Goal: Information Seeking & Learning: Learn about a topic

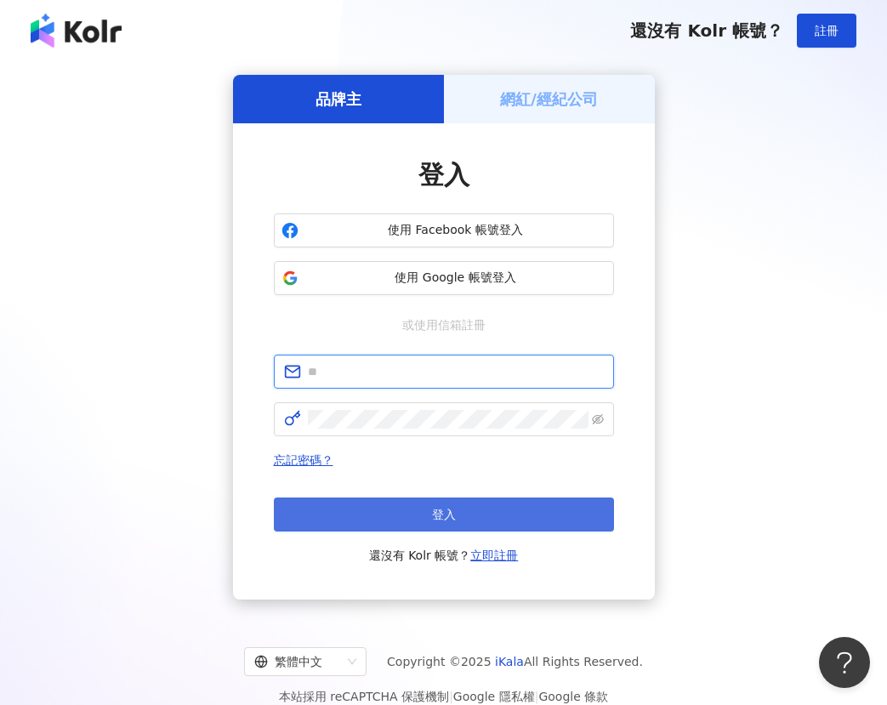
type input "**********"
click at [393, 510] on button "登入" at bounding box center [444, 514] width 340 height 34
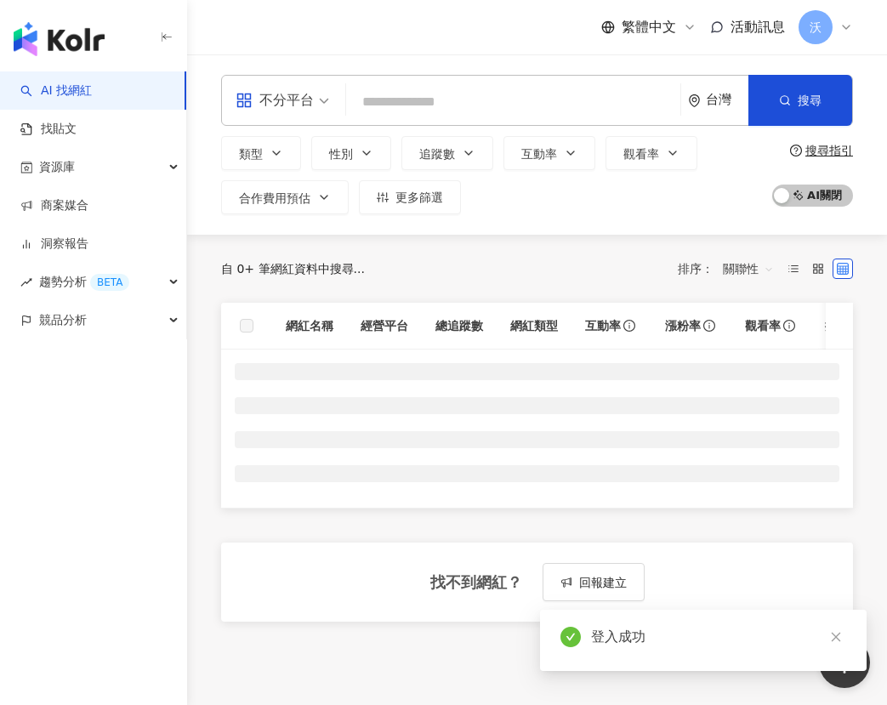
click at [445, 99] on input "search" at bounding box center [513, 102] width 321 height 32
type input "*******"
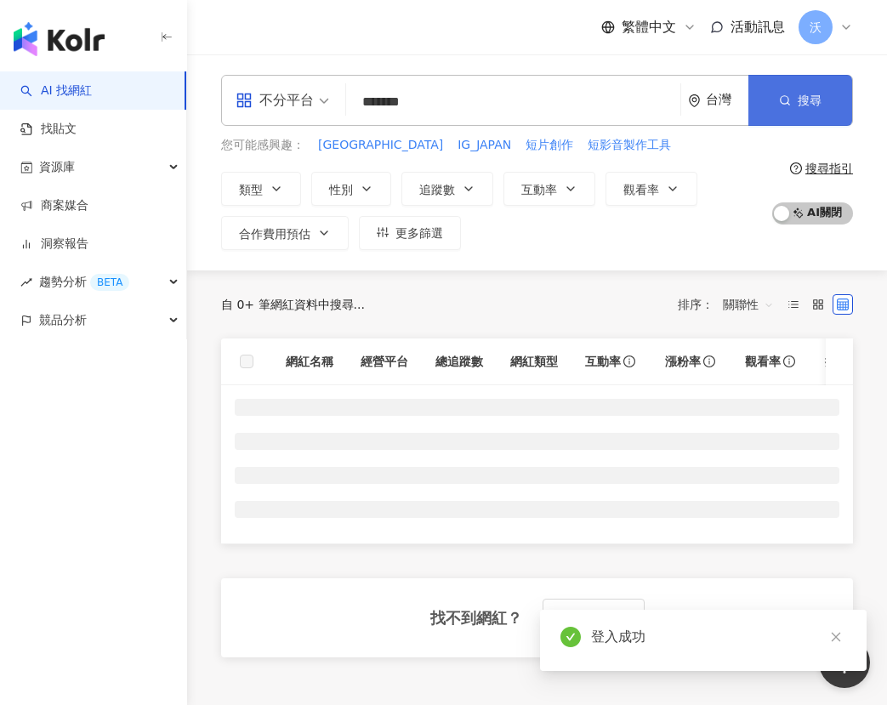
click at [766, 94] on button "搜尋" at bounding box center [800, 100] width 104 height 51
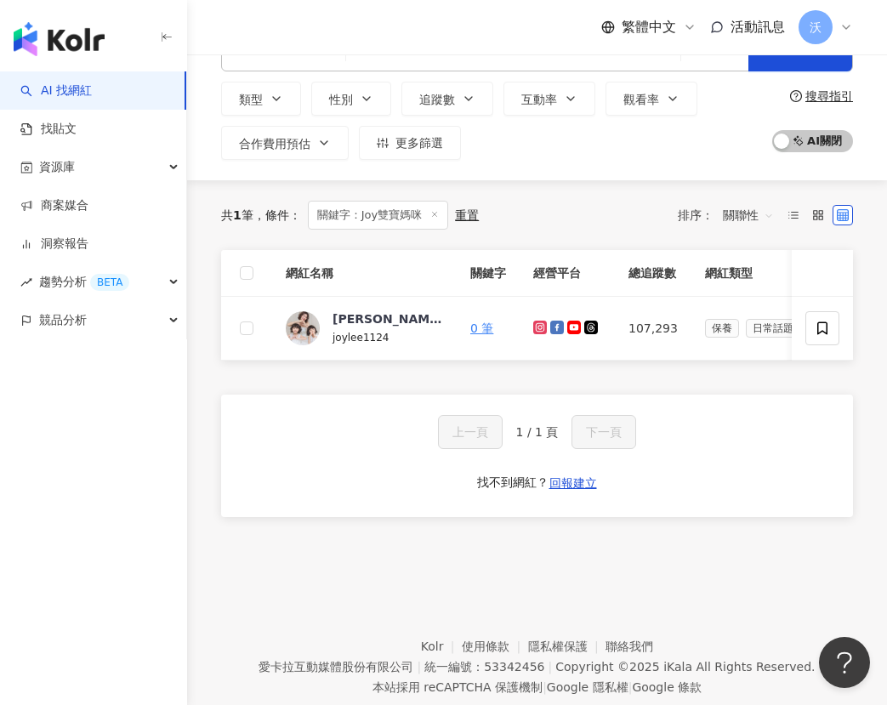
scroll to position [85, 0]
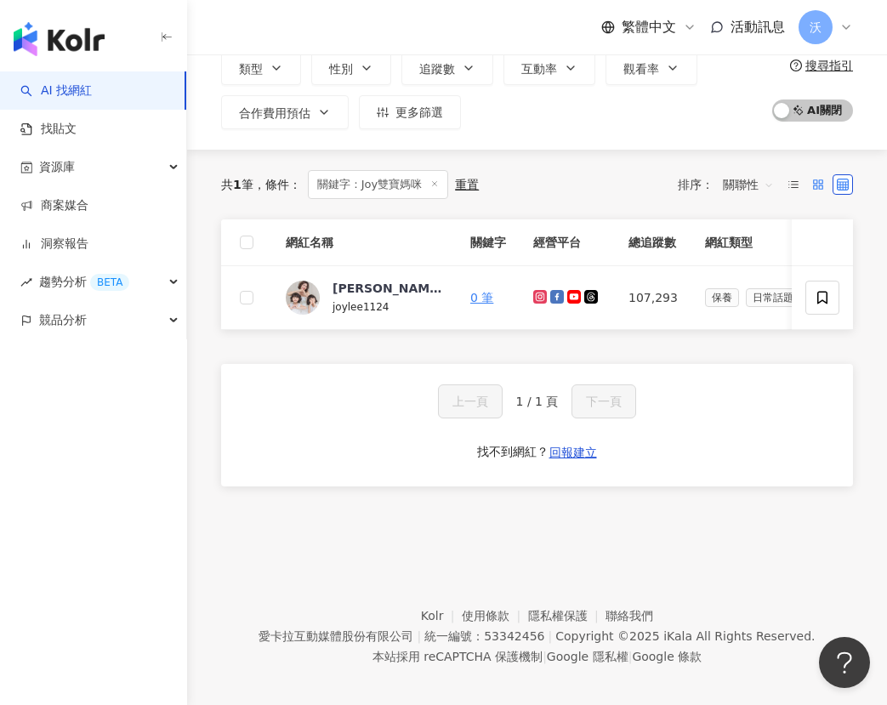
click at [815, 183] on icon at bounding box center [818, 185] width 12 height 12
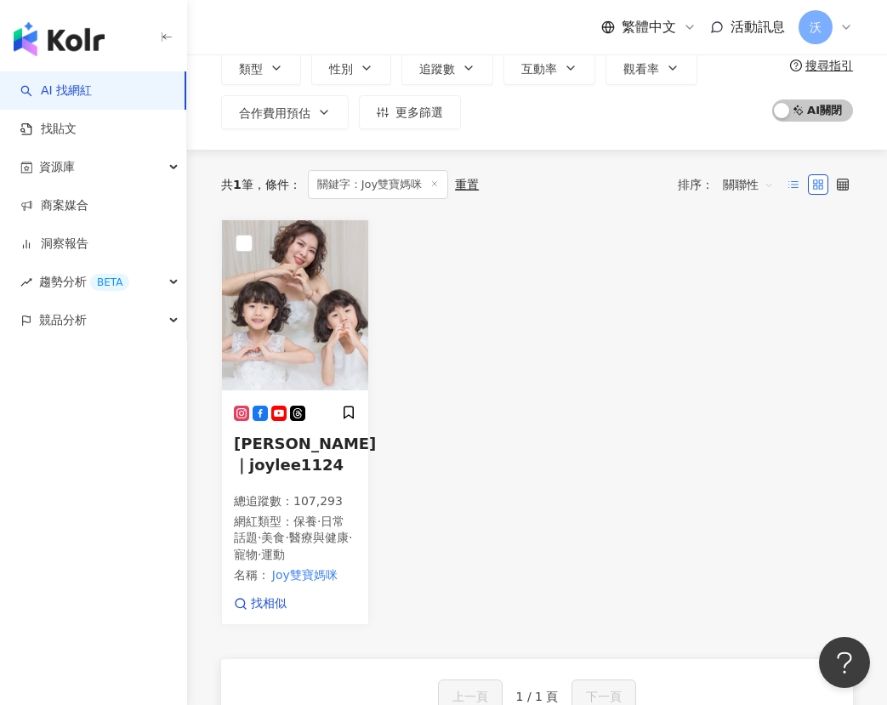
click at [798, 184] on icon at bounding box center [793, 185] width 12 height 12
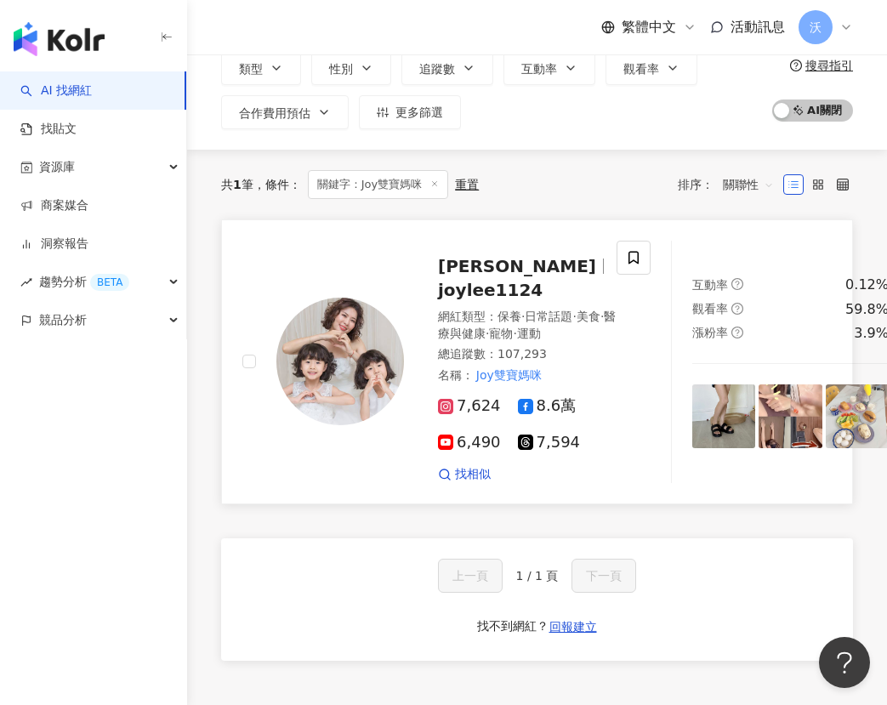
click at [483, 284] on span "joylee1124" at bounding box center [490, 290] width 105 height 20
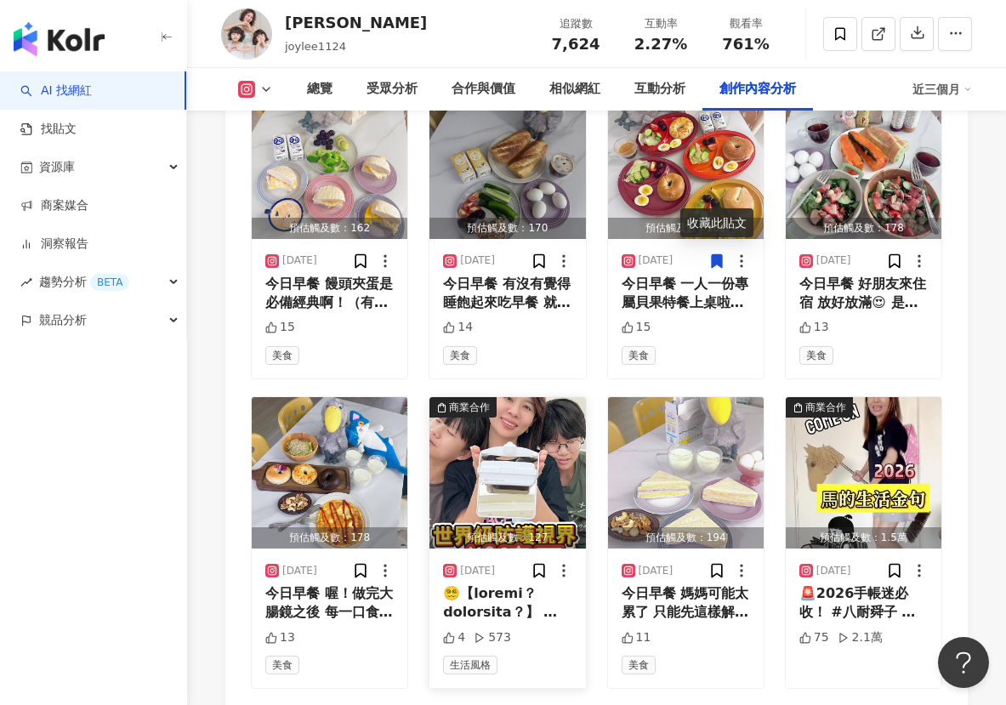
scroll to position [6037, 0]
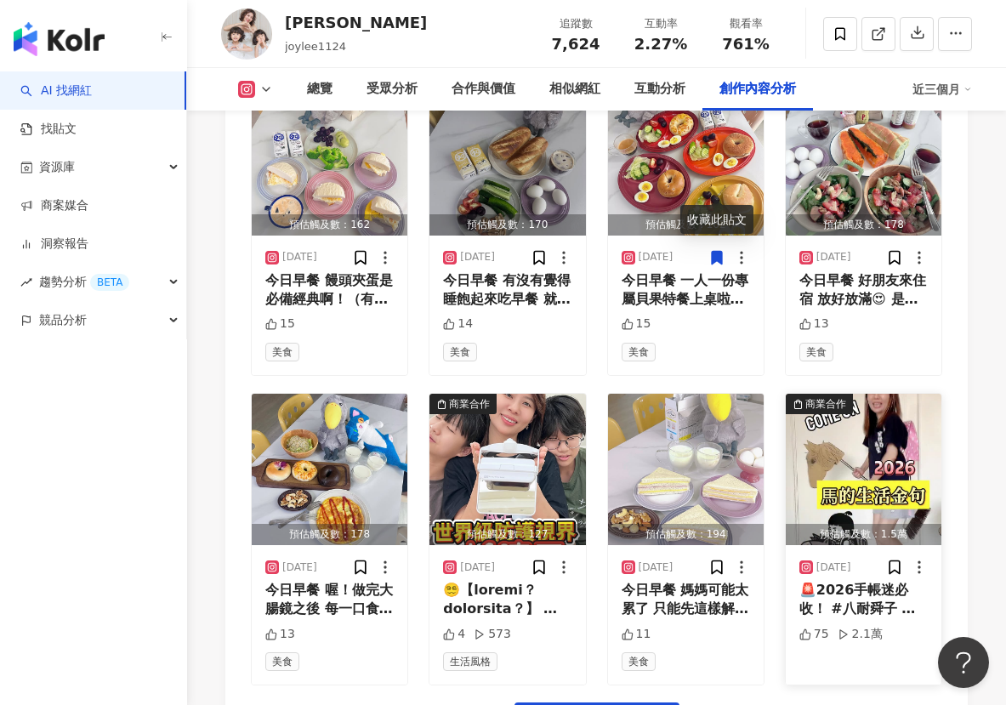
click at [855, 407] on img "button" at bounding box center [864, 469] width 156 height 151
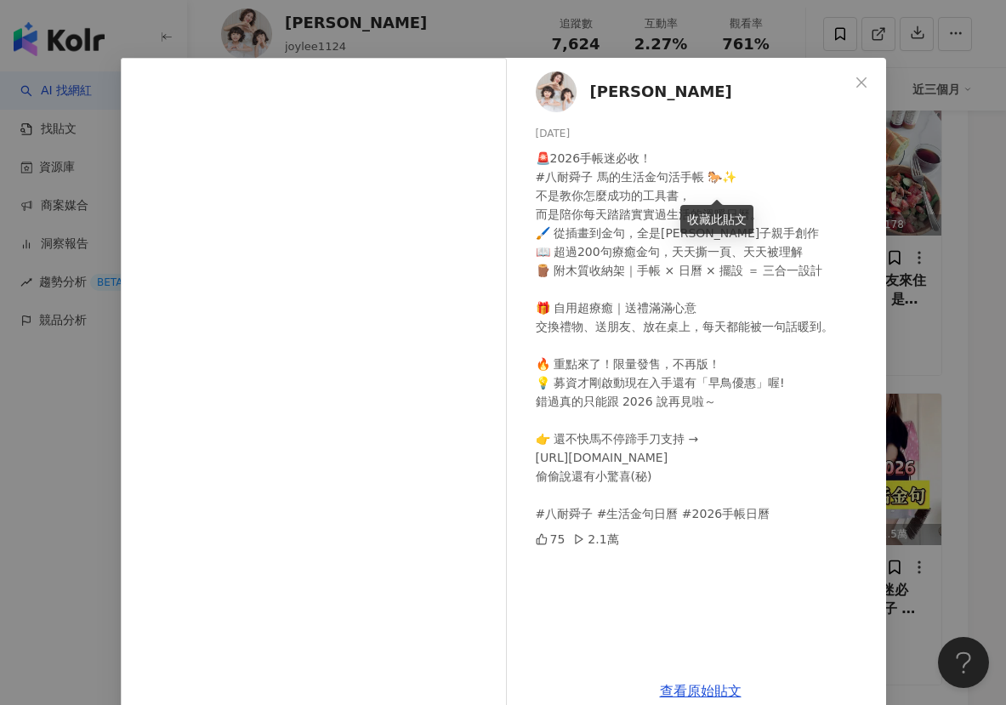
scroll to position [0, 0]
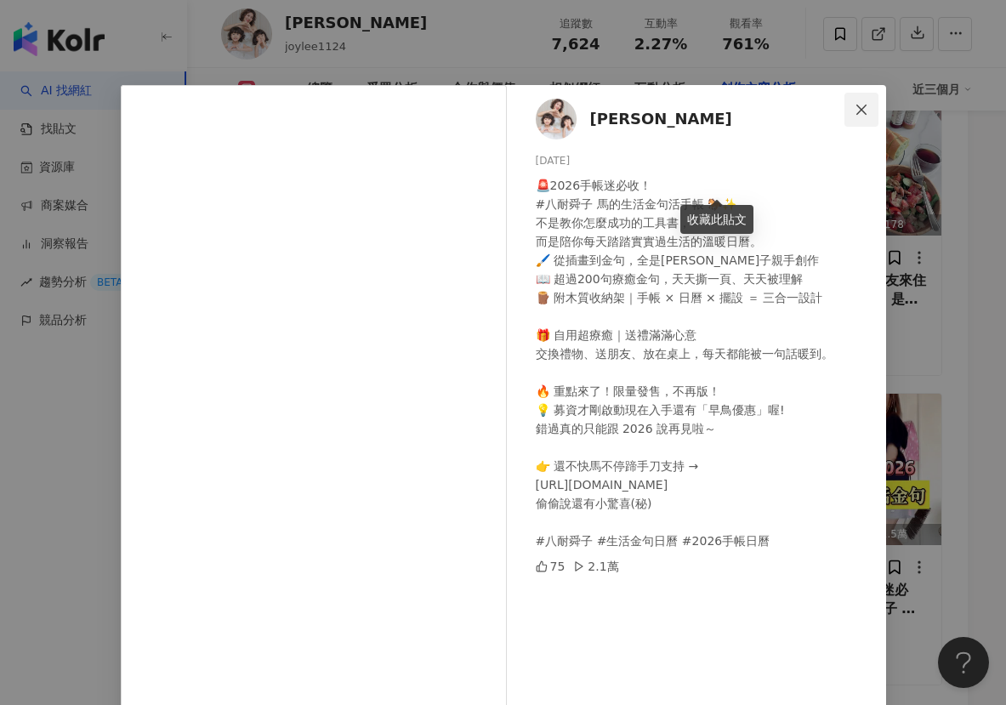
click at [860, 108] on icon "close" at bounding box center [862, 110] width 14 height 14
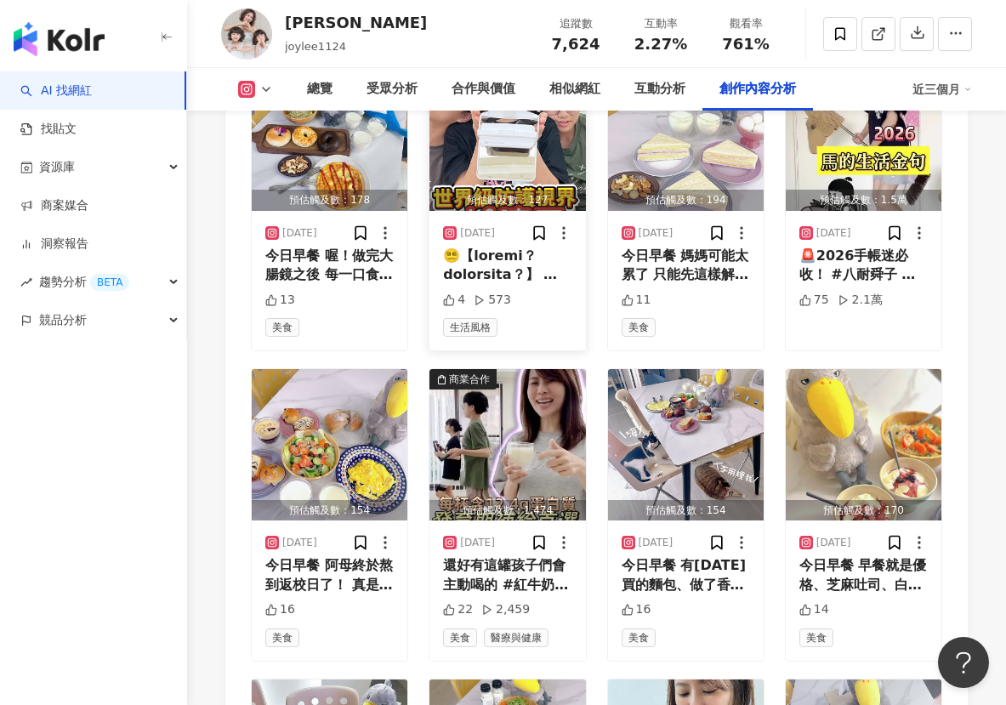
scroll to position [6377, 0]
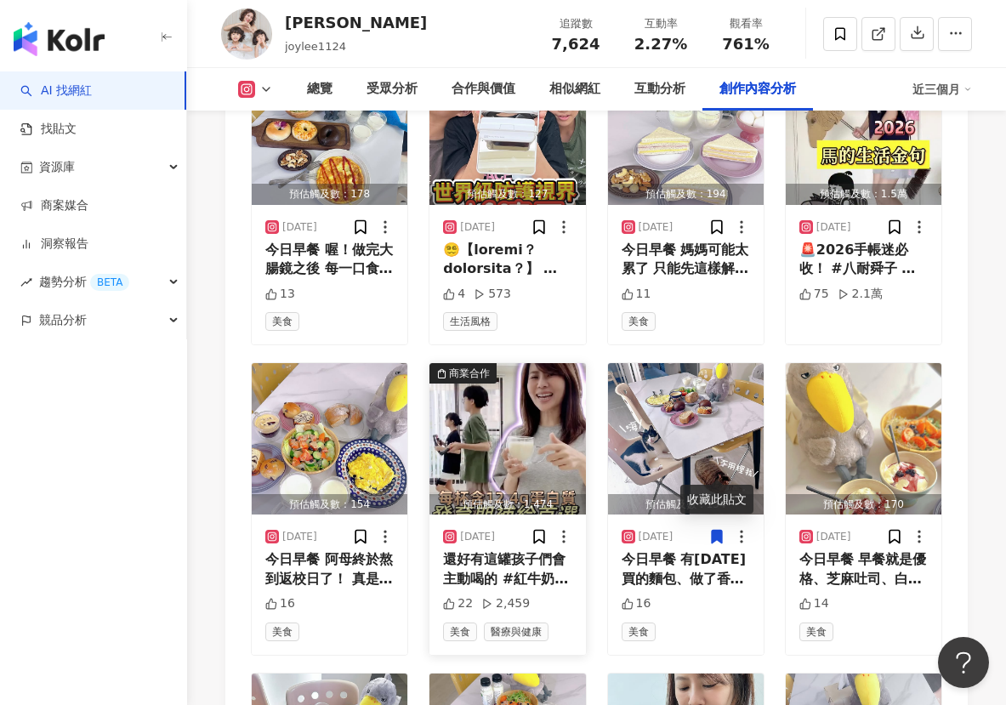
click at [506, 374] on img "button" at bounding box center [507, 438] width 156 height 151
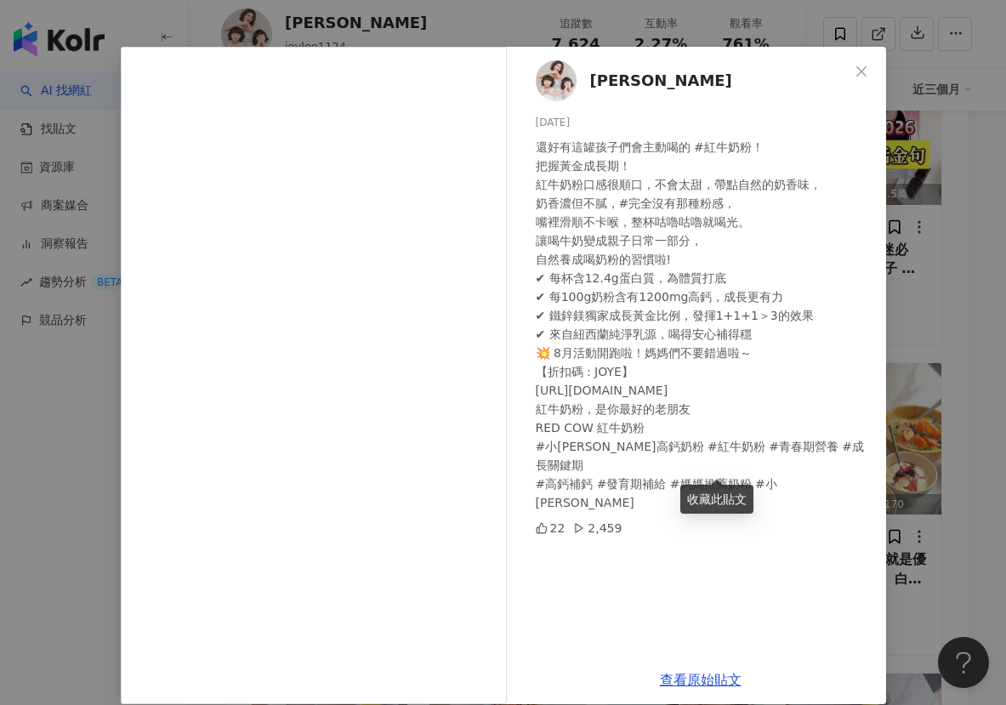
scroll to position [58, 0]
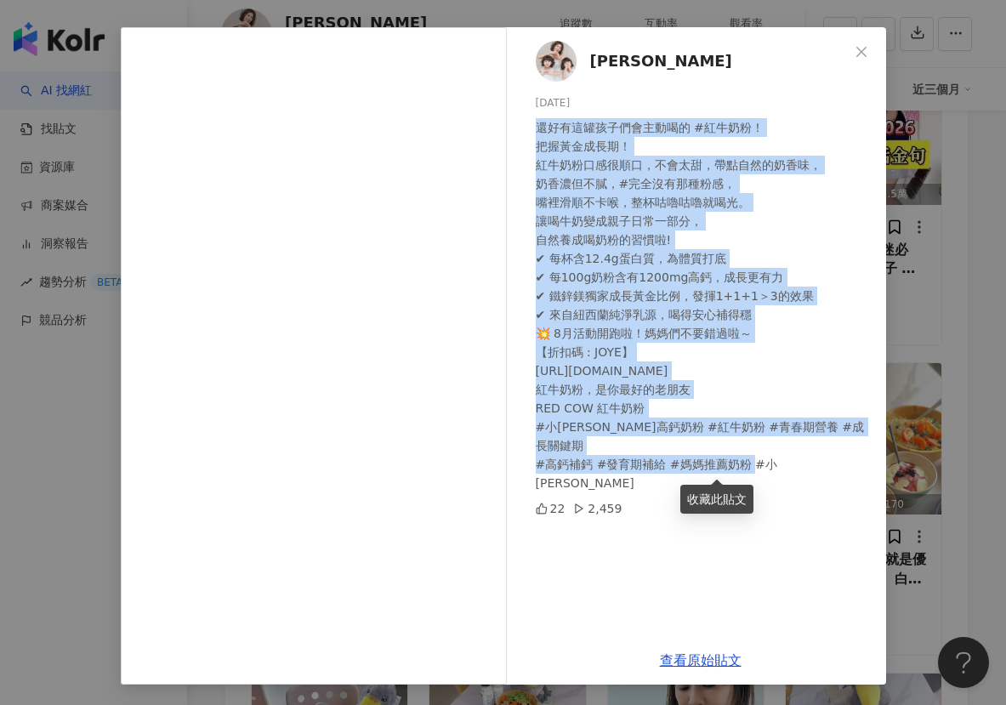
drag, startPoint x: 781, startPoint y: 446, endPoint x: 515, endPoint y: 122, distance: 418.7
click at [515, 122] on div "[PERSON_NAME] [DATE] 還好有這罐孩子們會主動喝的 #紅牛奶粉！ 把握黃金成長期！ 紅牛奶粉口感很順口，不會太甜，帶點自然的奶香味， 奶香濃…" at bounding box center [700, 331] width 371 height 609
copy div "還好有這罐孩子們會主動喝的 #紅牛奶粉！ 把握黃金成長期！ 紅牛奶粉口感很順口，不會太甜，帶點自然的奶香味， 奶香濃但不膩，#完全沒有那種粉感， 嘴裡滑順不卡…"
click at [720, 407] on div "還好有這罐孩子們會主動喝的 #紅牛奶粉！ 把握黃金成長期！ 紅牛奶粉口感很順口，不會太甜，帶點自然的奶香味， 奶香濃但不膩，#完全沒有那種粉感， 嘴裡滑順不卡…" at bounding box center [704, 305] width 337 height 374
click at [772, 255] on div "還好有這罐孩子們會主動喝的 #紅牛奶粉！ 把握黃金成長期！ 紅牛奶粉口感很順口，不會太甜，帶點自然的奶香味， 奶香濃但不膩，#完全沒有那種粉感， 嘴裡滑順不卡…" at bounding box center [704, 305] width 337 height 374
